Goal: Task Accomplishment & Management: Use online tool/utility

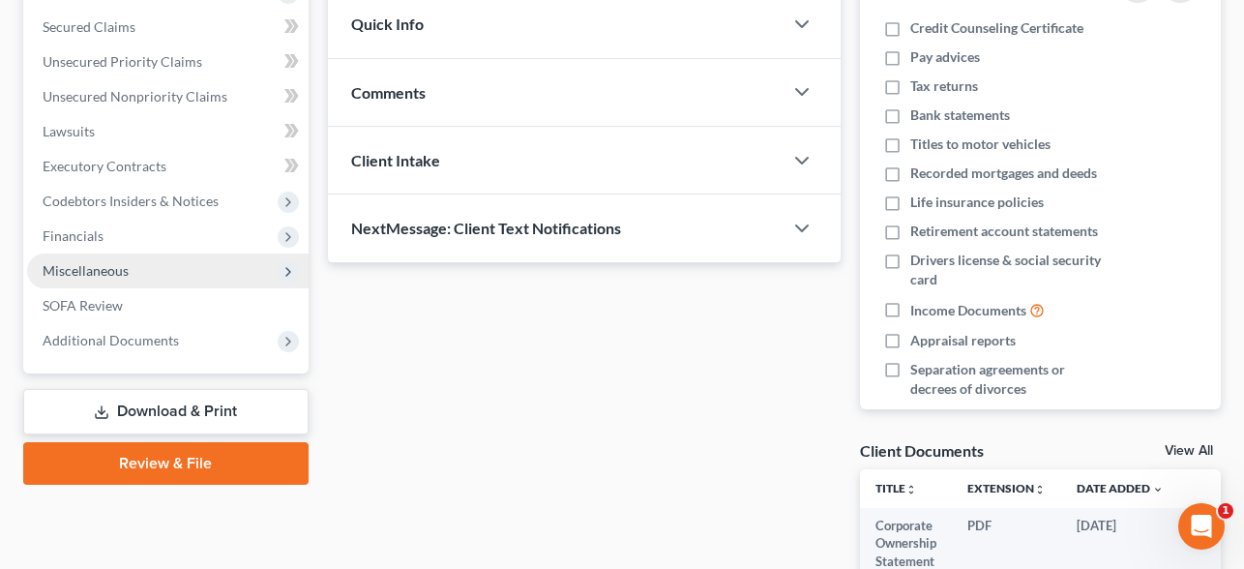
click at [111, 266] on span "Miscellaneous" at bounding box center [86, 270] width 86 height 16
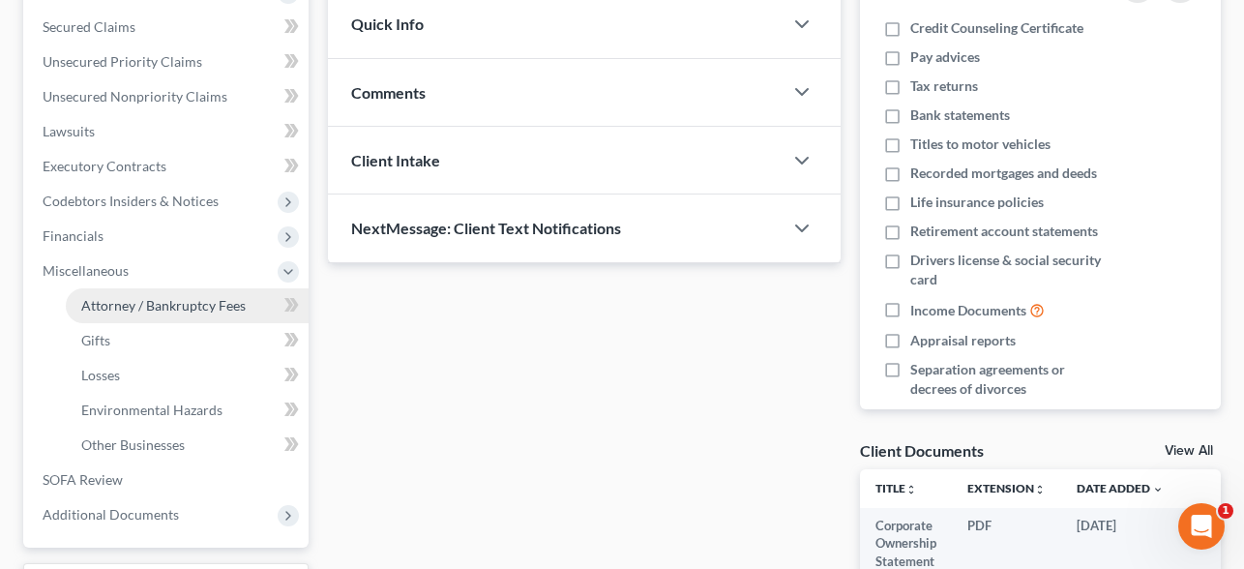
click at [159, 306] on span "Attorney / Bankruptcy Fees" at bounding box center [163, 305] width 164 height 16
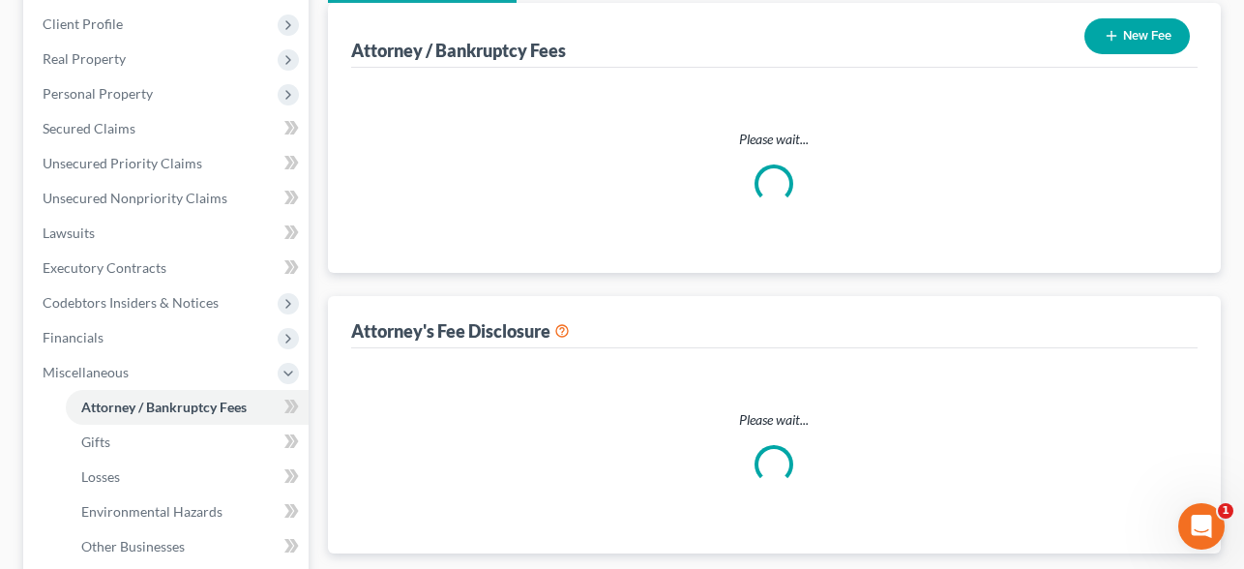
select select "0"
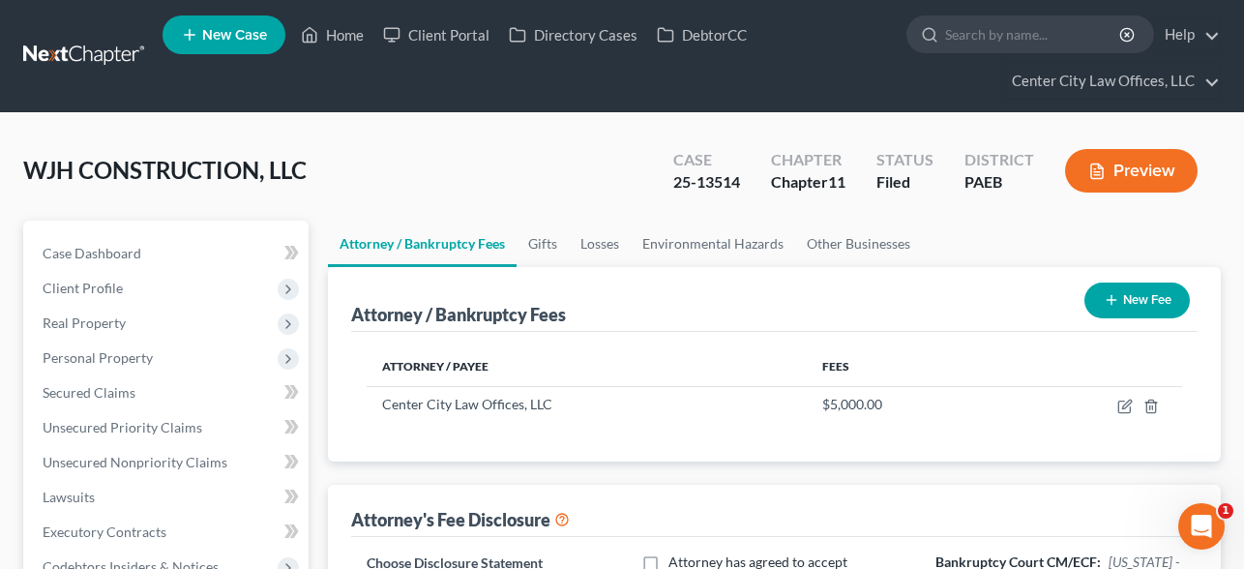
click at [40, 55] on link at bounding box center [85, 56] width 124 height 35
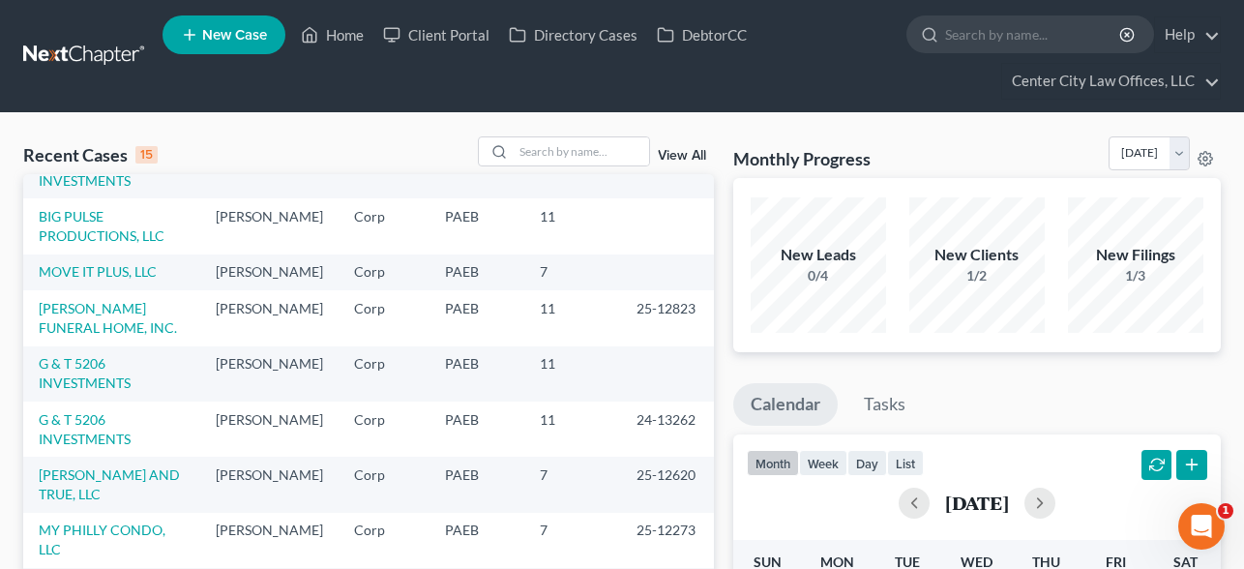
scroll to position [413, 0]
click at [119, 336] on link "[PERSON_NAME] FUNERAL HOME, INC." at bounding box center [108, 318] width 138 height 36
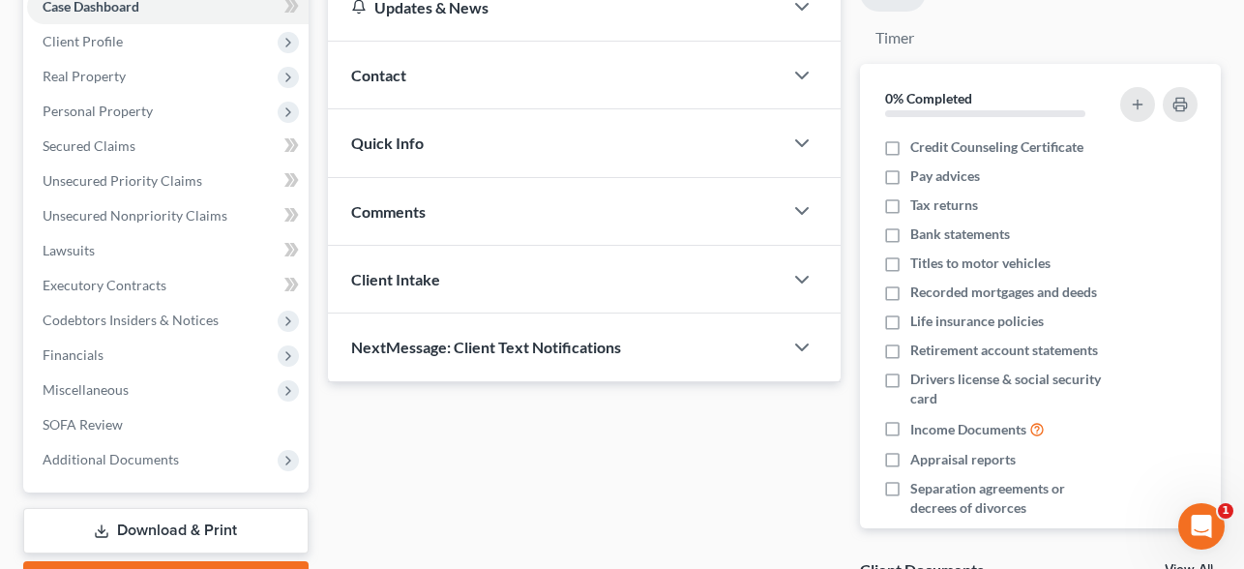
scroll to position [282, 0]
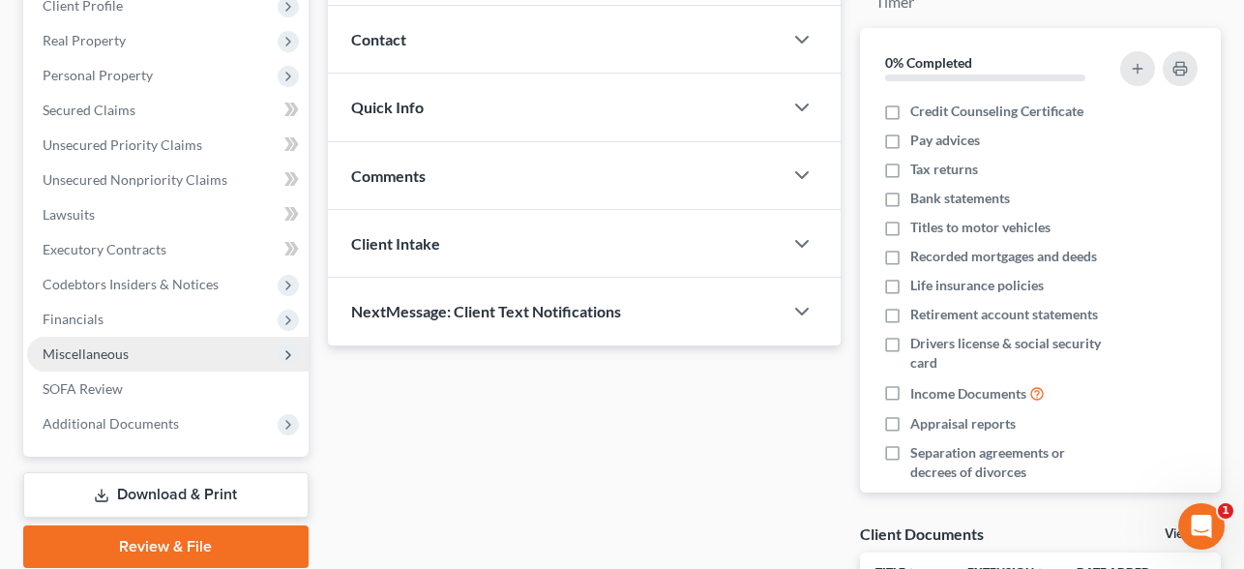
click at [107, 345] on span "Miscellaneous" at bounding box center [86, 353] width 86 height 16
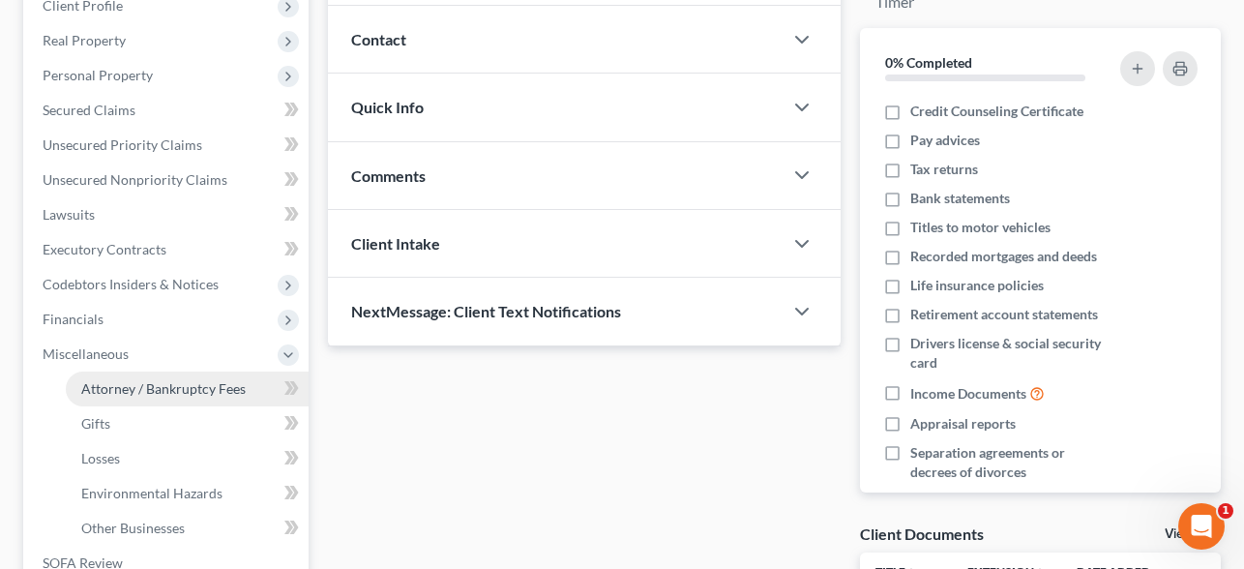
click at [142, 389] on span "Attorney / Bankruptcy Fees" at bounding box center [163, 388] width 164 height 16
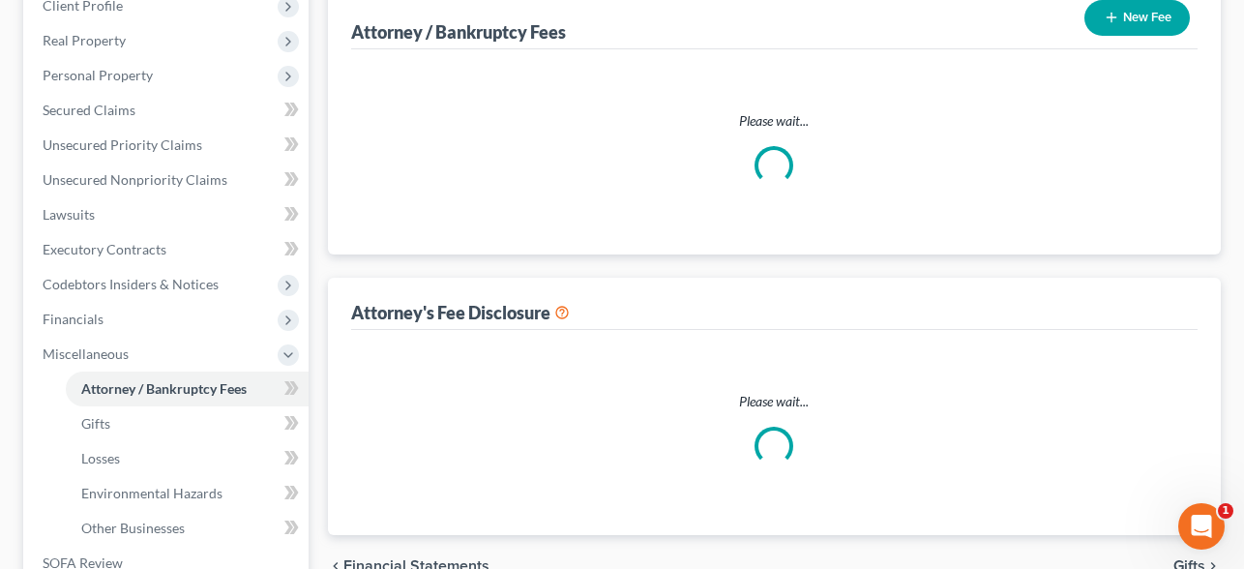
scroll to position [50, 0]
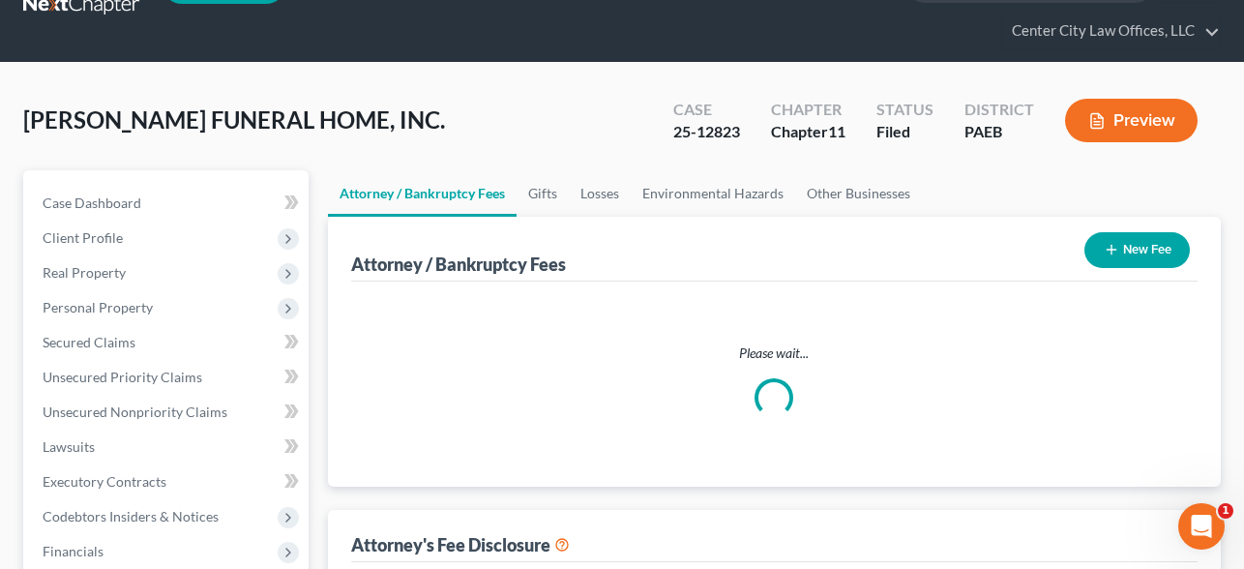
select select "0"
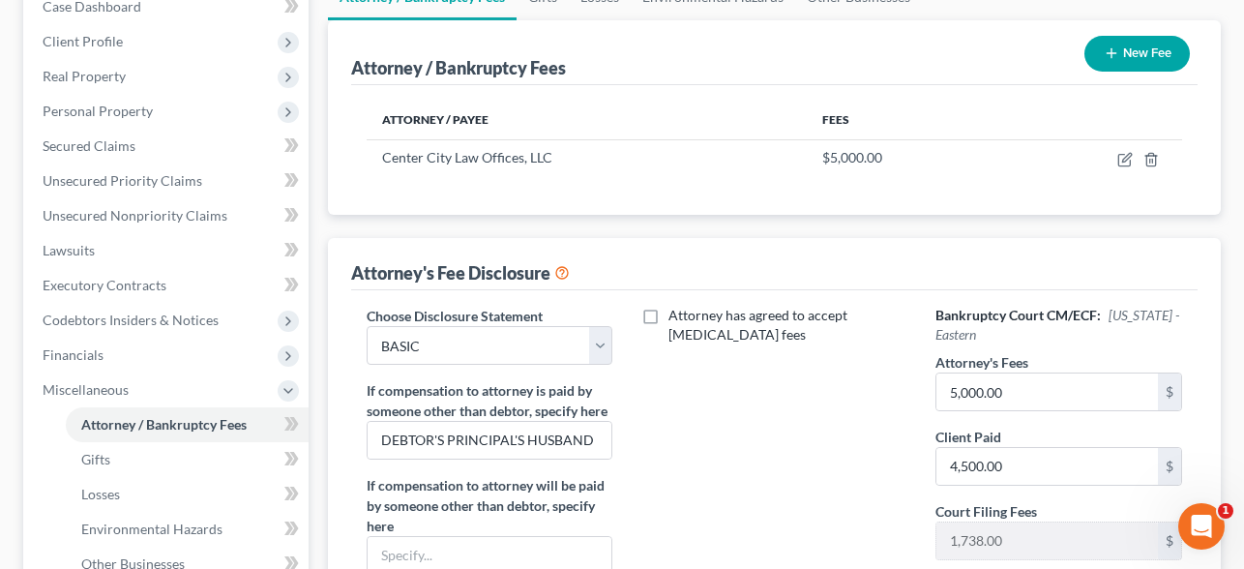
scroll to position [0, 0]
